Goal: Find specific page/section: Find specific page/section

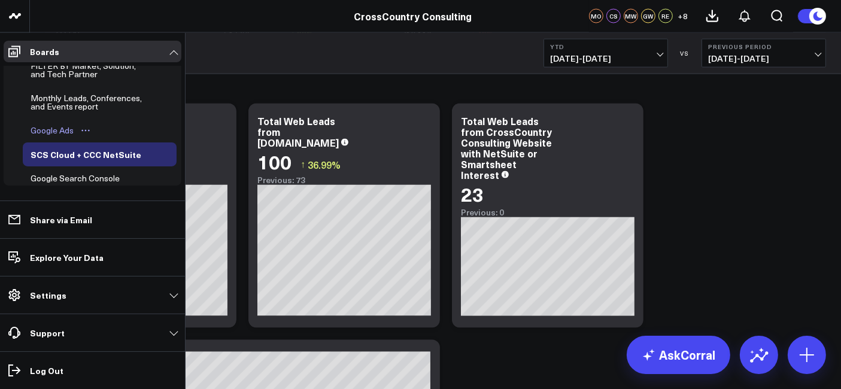
scroll to position [496, 0]
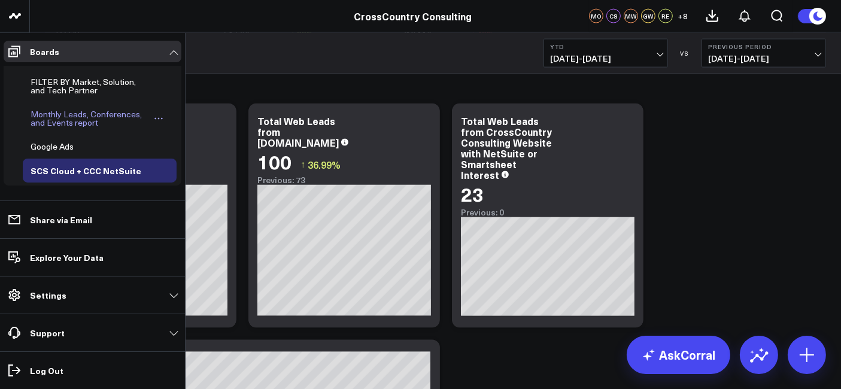
click at [71, 110] on div "Monthly Leads, Conferences, and Events report" at bounding box center [90, 118] width 125 height 23
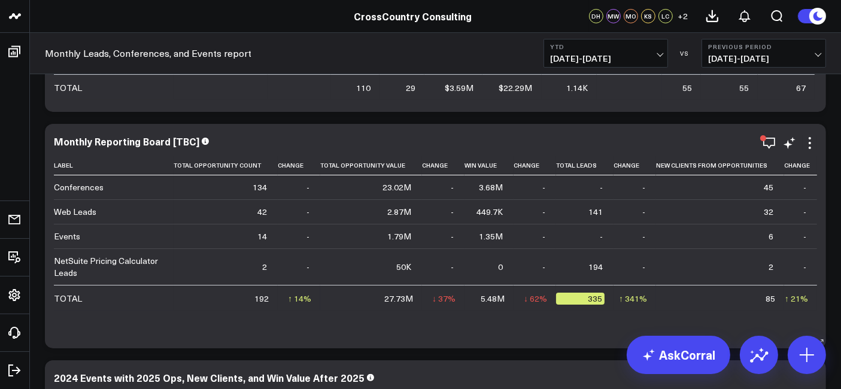
scroll to position [172, 0]
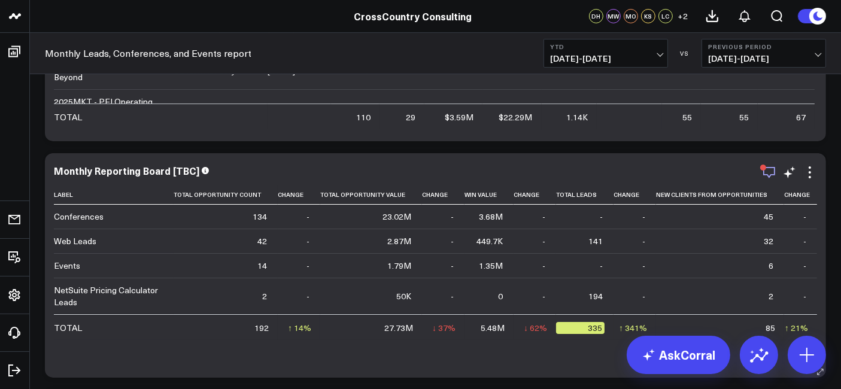
click at [767, 168] on icon "button" at bounding box center [769, 172] width 14 height 14
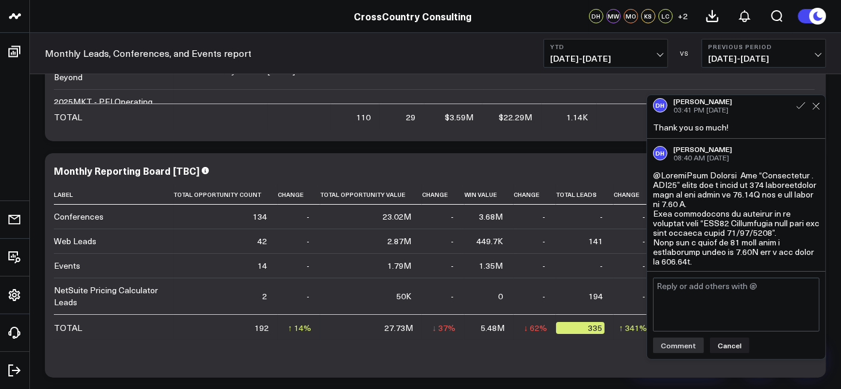
scroll to position [979, 0]
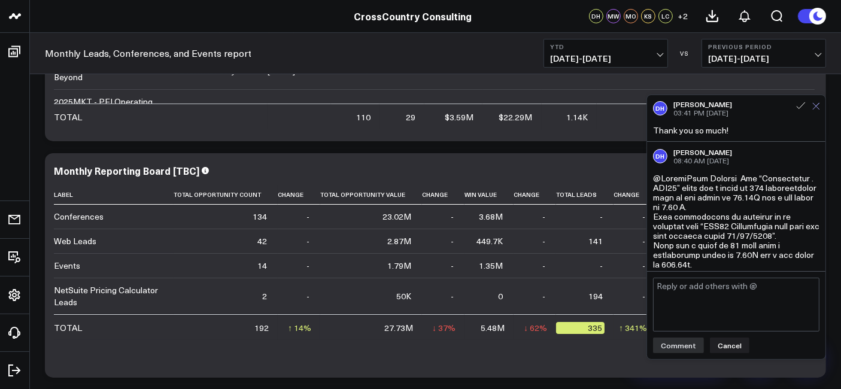
click at [818, 106] on icon at bounding box center [817, 106] width 8 height 8
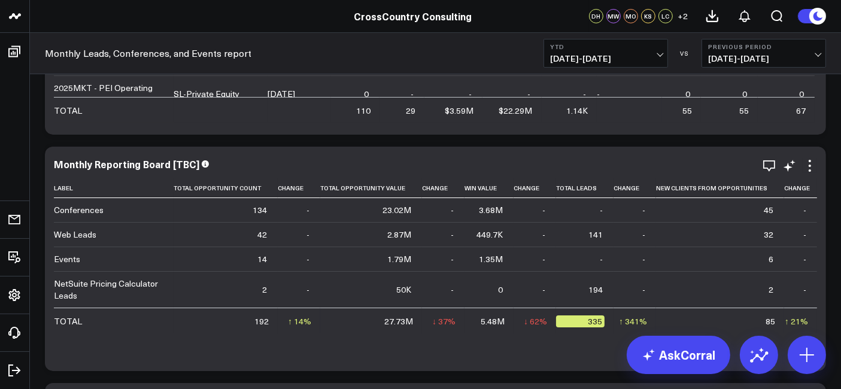
scroll to position [178, 0]
